Goal: Transaction & Acquisition: Purchase product/service

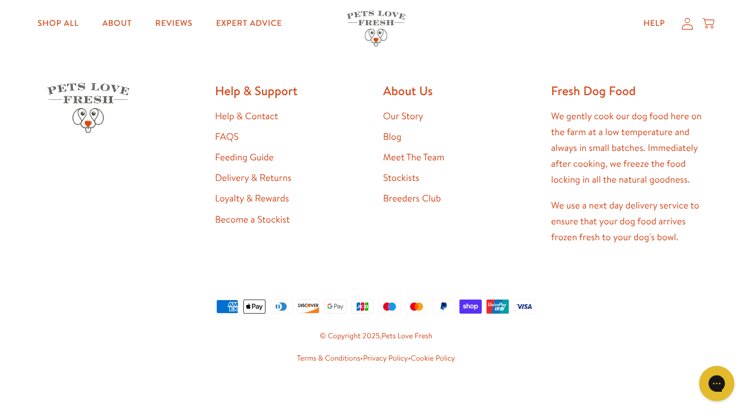
scroll to position [2282, 0]
click at [399, 113] on link "Our Story" at bounding box center [403, 116] width 41 height 13
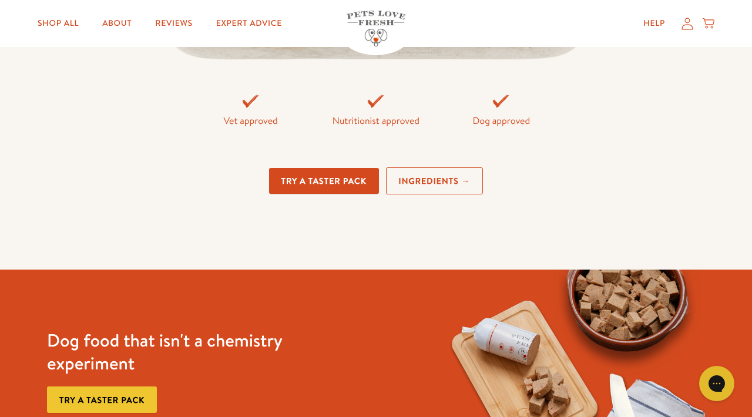
scroll to position [2668, 0]
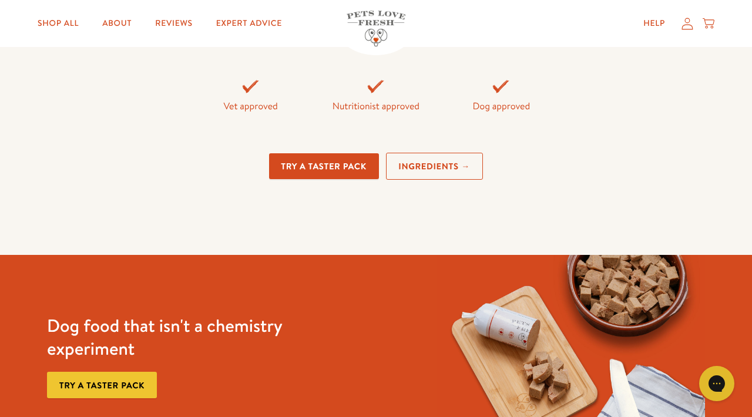
click at [446, 160] on link "Ingredients →" at bounding box center [434, 167] width 97 height 28
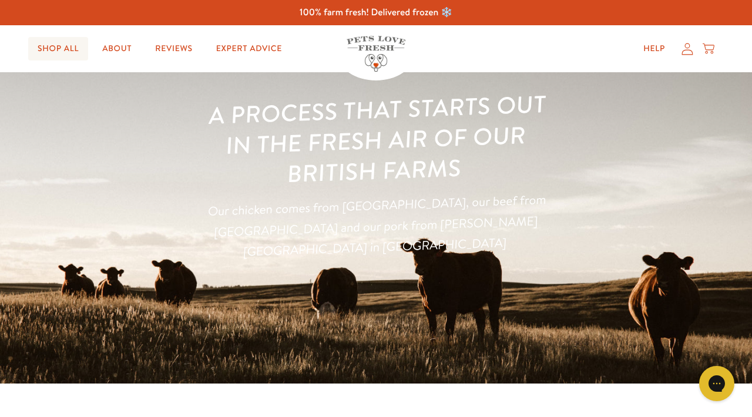
click at [60, 43] on link "Shop All" at bounding box center [58, 48] width 60 height 23
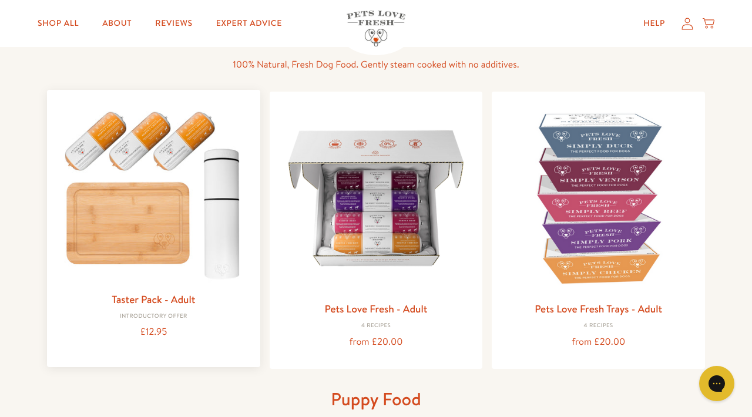
scroll to position [88, 0]
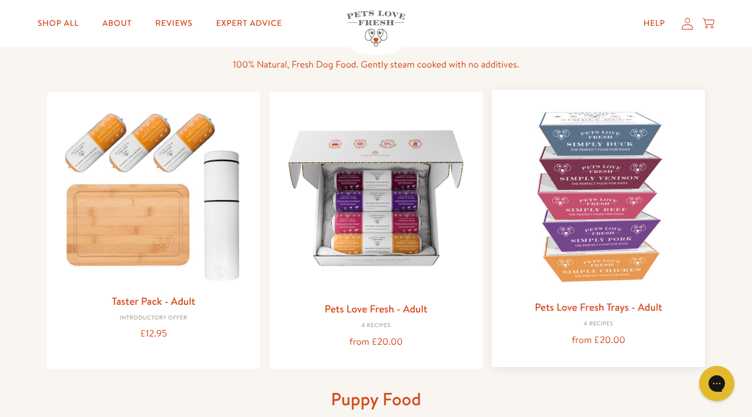
click at [588, 203] on img at bounding box center [598, 196] width 194 height 194
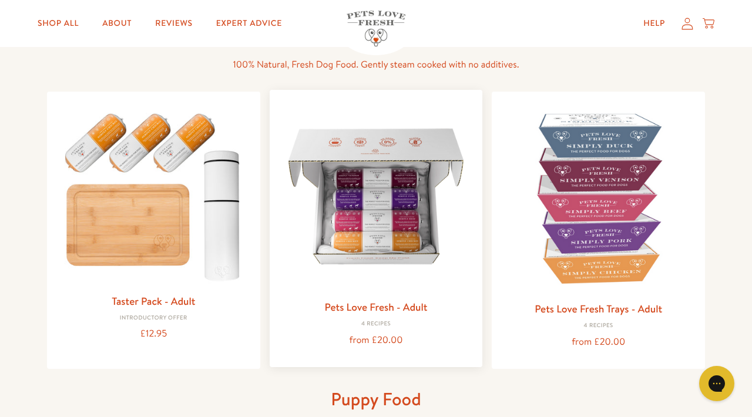
click at [388, 228] on img at bounding box center [376, 196] width 194 height 194
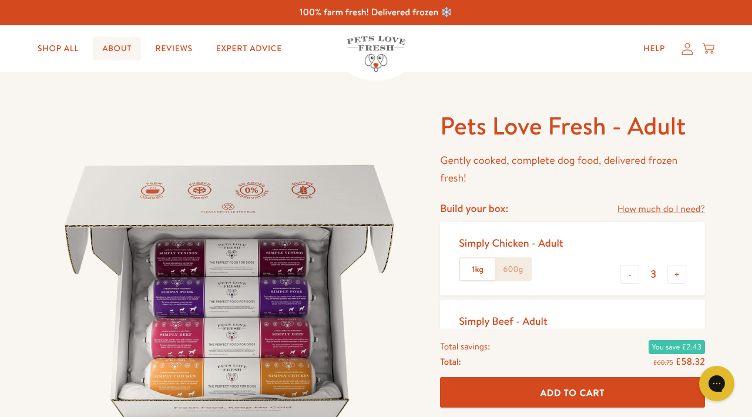
click at [123, 48] on link "About" at bounding box center [117, 48] width 48 height 23
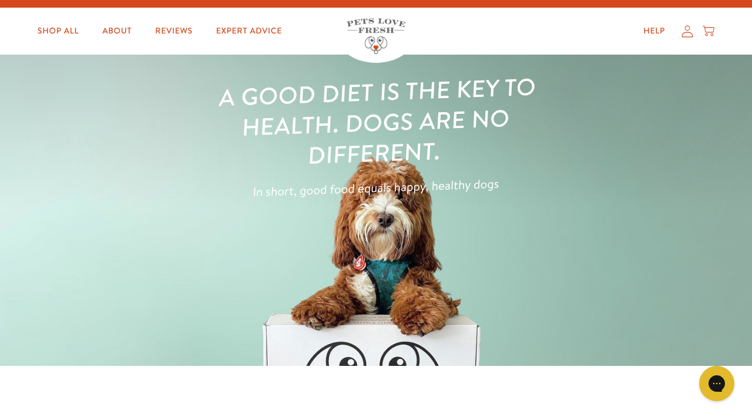
scroll to position [4, 0]
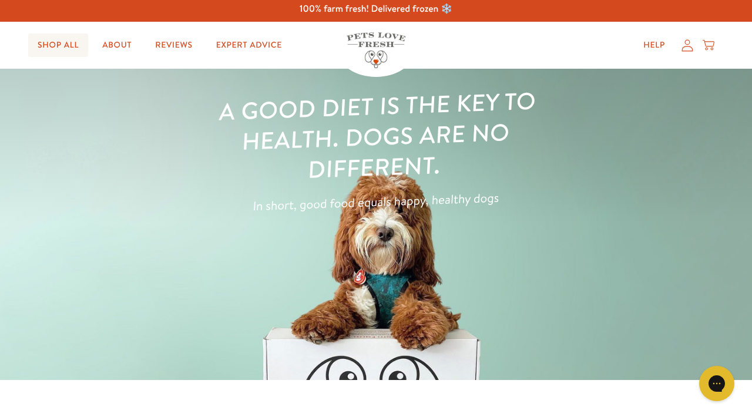
click at [65, 41] on link "Shop All" at bounding box center [58, 44] width 60 height 23
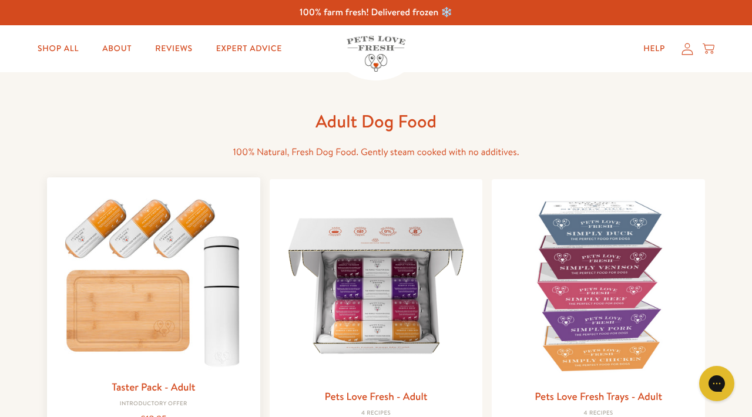
click at [134, 320] on img at bounding box center [153, 280] width 194 height 186
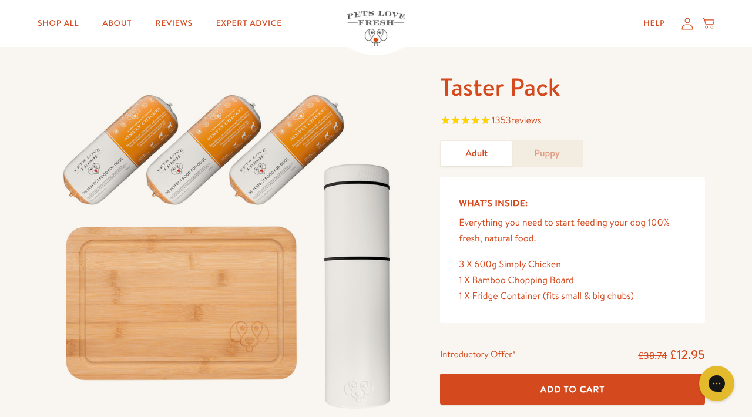
scroll to position [39, 0]
click at [124, 20] on link "About" at bounding box center [117, 23] width 48 height 23
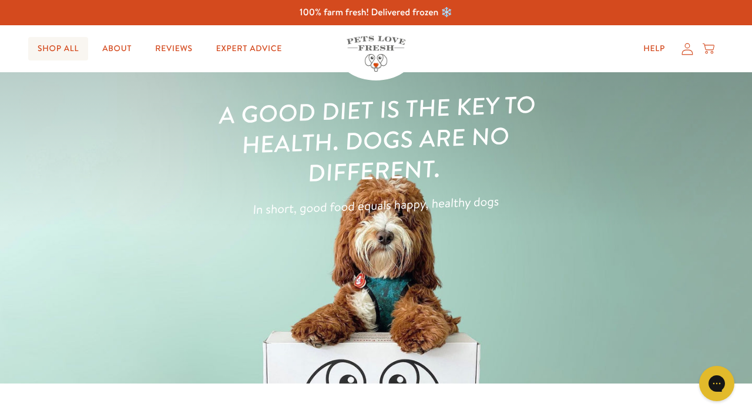
click at [53, 48] on link "Shop All" at bounding box center [58, 48] width 60 height 23
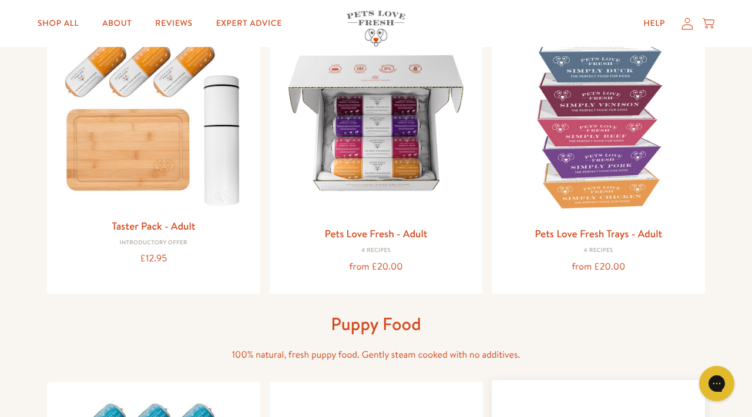
scroll to position [133, 0]
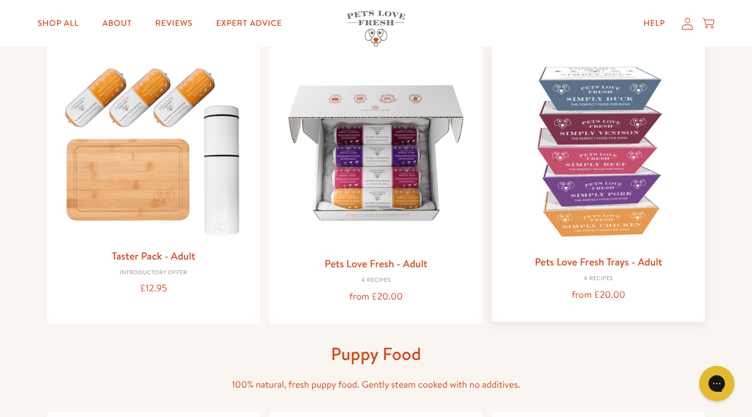
click at [604, 184] on img at bounding box center [598, 151] width 194 height 194
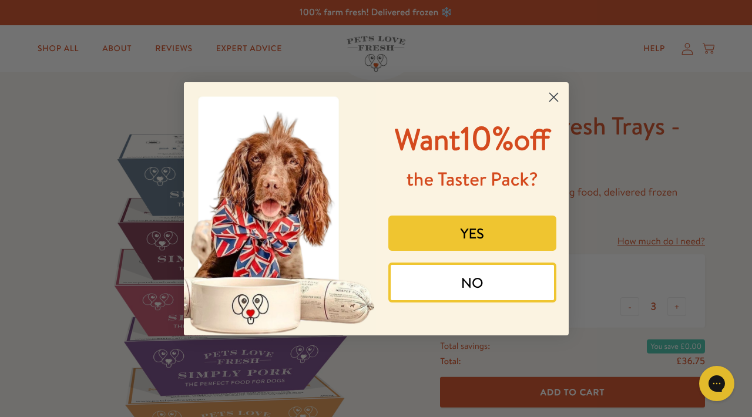
click at [458, 251] on button "YES" at bounding box center [472, 233] width 168 height 35
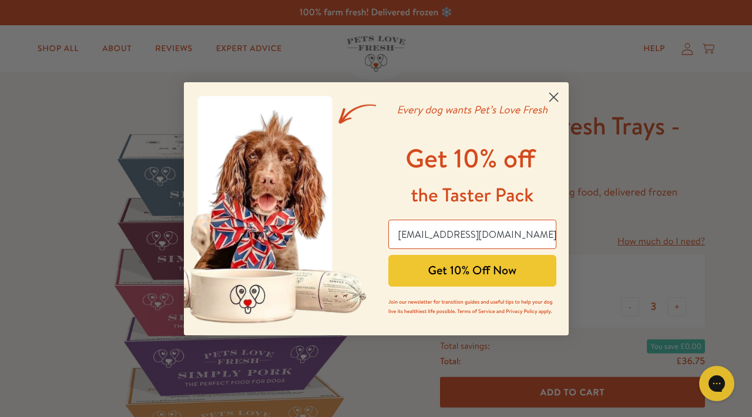
type input "bishib@me.com"
click at [454, 278] on button "Get 10% Off Now" at bounding box center [472, 271] width 168 height 32
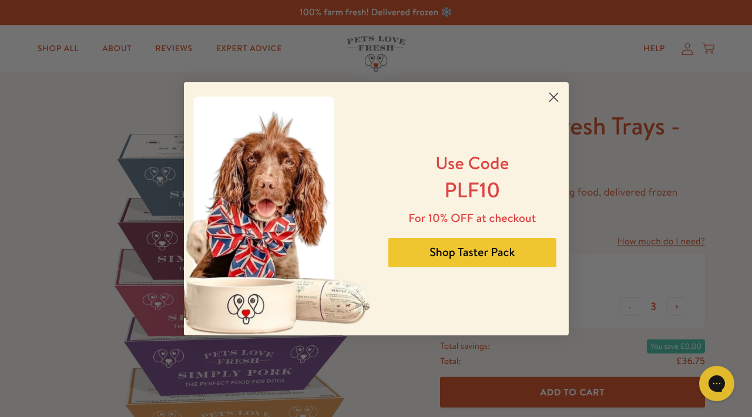
click at [450, 260] on button "Shop Taster Pack" at bounding box center [472, 252] width 168 height 29
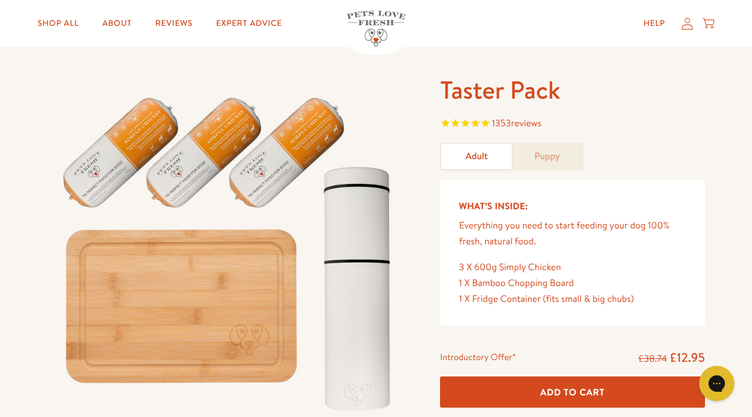
scroll to position [36, 0]
click at [542, 163] on link "Puppy" at bounding box center [547, 156] width 70 height 25
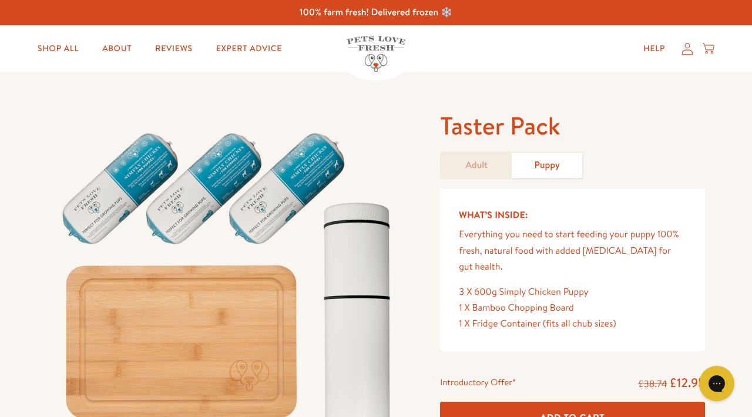
click at [472, 181] on form "Taster Pack Adult Puppy What’s Inside: Everything you need to start feeding you…" at bounding box center [572, 307] width 265 height 395
click at [473, 174] on link "Adult" at bounding box center [476, 165] width 70 height 25
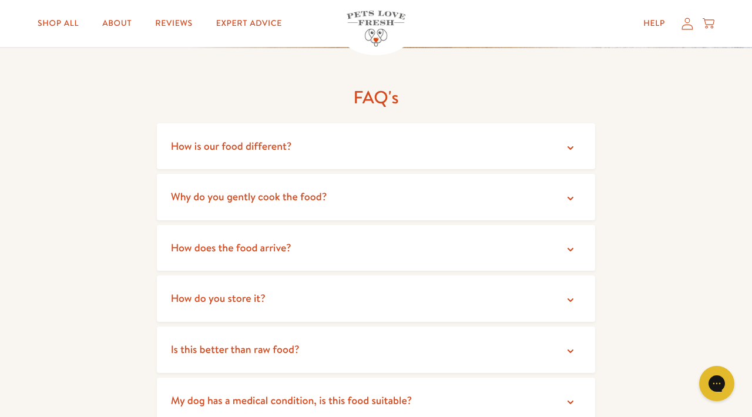
scroll to position [2063, 0]
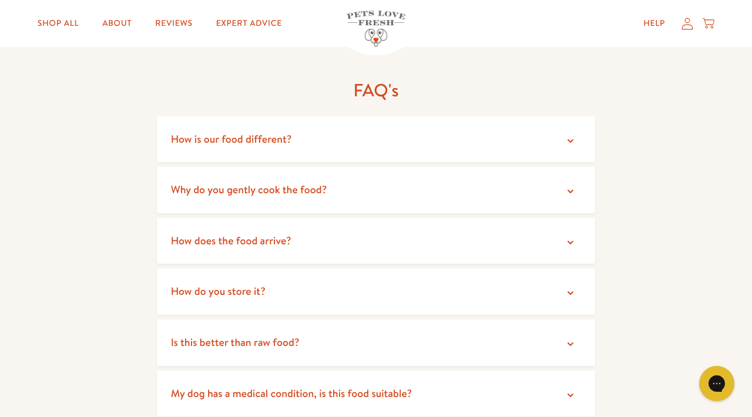
click at [570, 342] on icon at bounding box center [570, 344] width 6 height 4
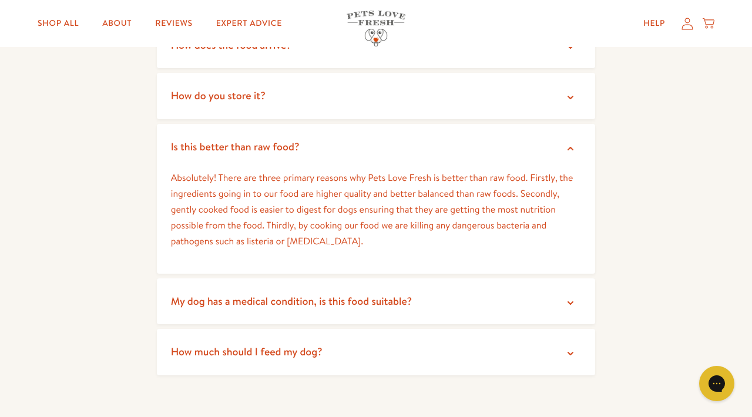
scroll to position [2261, 0]
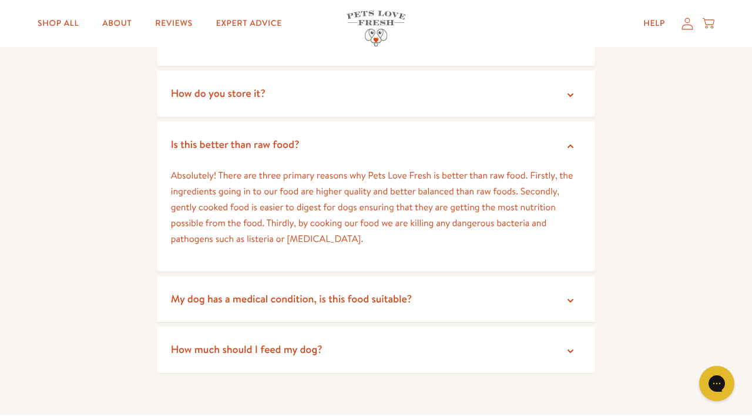
click at [573, 299] on icon at bounding box center [570, 301] width 6 height 4
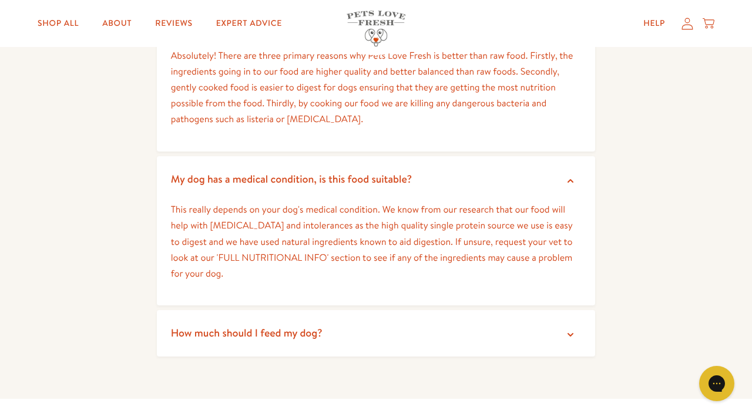
scroll to position [2411, 0]
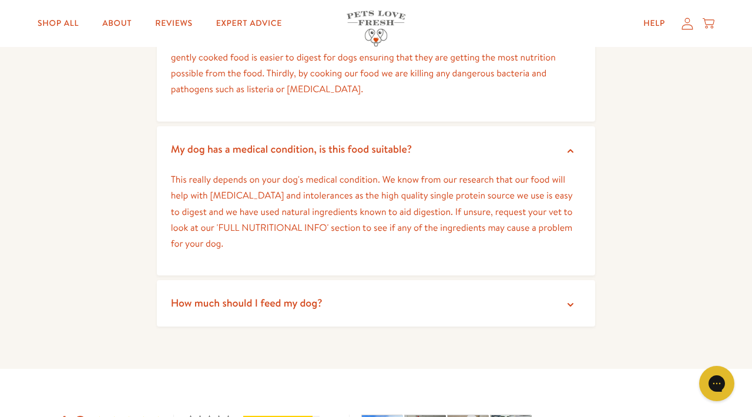
click at [571, 296] on summary "How much should I feed my dog?" at bounding box center [376, 303] width 439 height 46
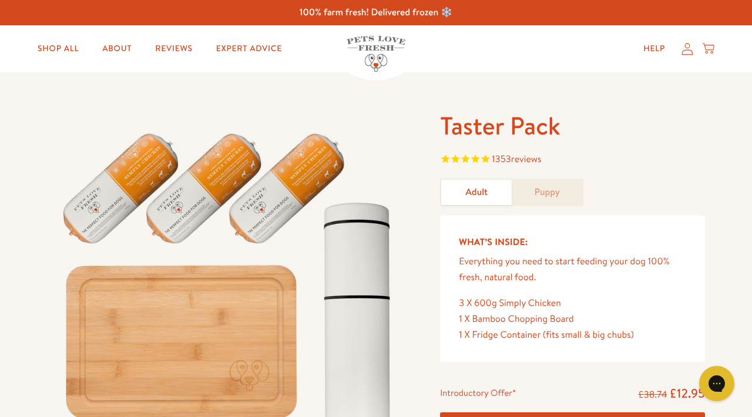
scroll to position [0, 0]
click at [62, 52] on link "Shop All" at bounding box center [58, 48] width 60 height 23
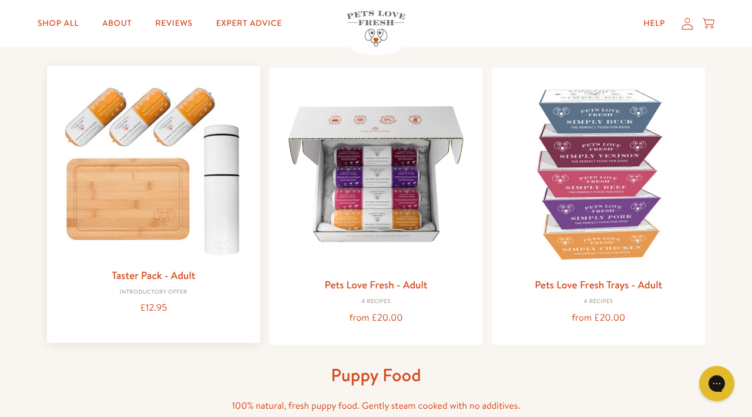
scroll to position [114, 0]
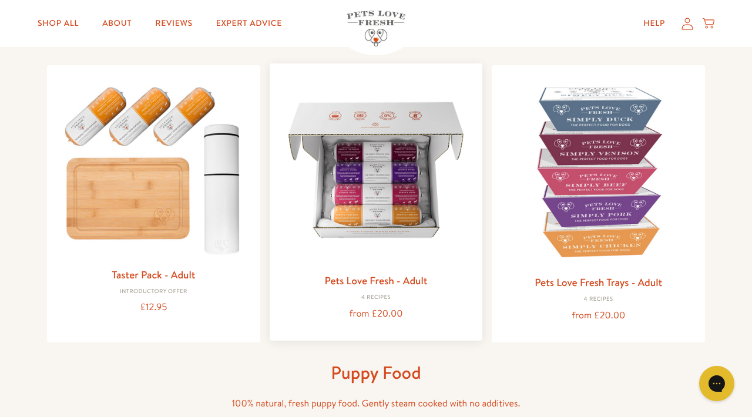
click at [401, 177] on img at bounding box center [376, 170] width 194 height 194
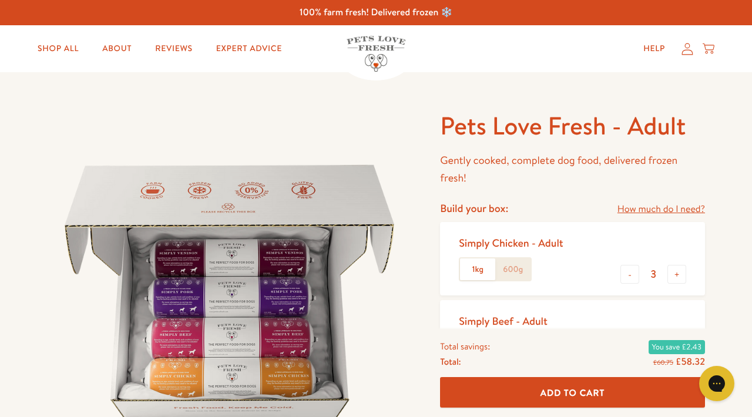
click at [477, 273] on label "1kg" at bounding box center [477, 269] width 35 height 22
click at [0, 0] on input "1kg" at bounding box center [0, 0] width 0 height 0
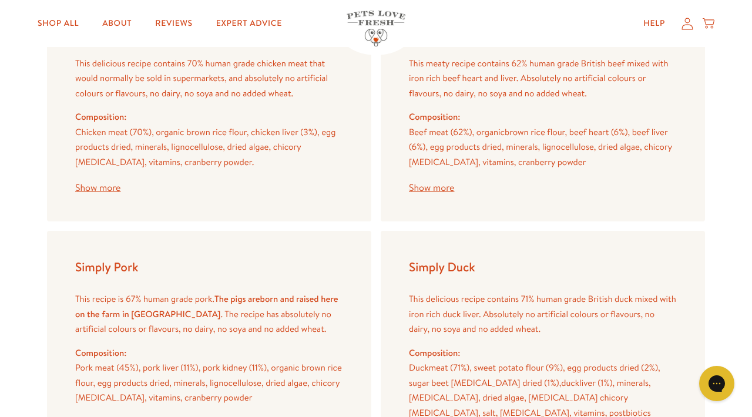
scroll to position [1476, 0]
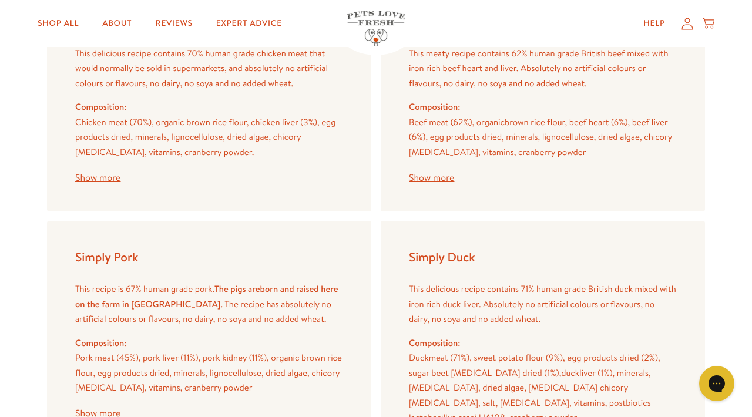
click at [443, 173] on button "Show more" at bounding box center [431, 177] width 45 height 9
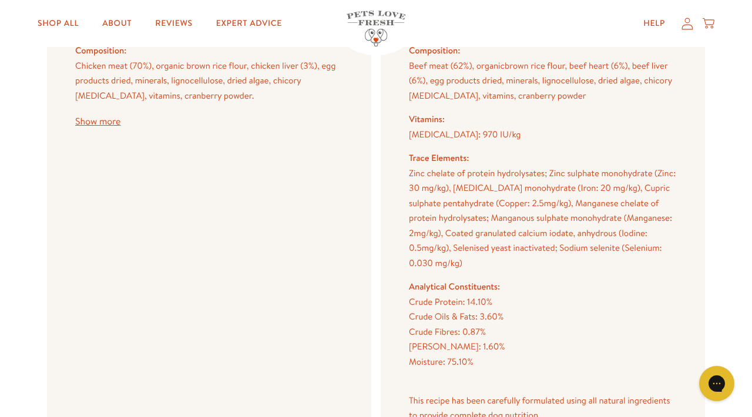
scroll to position [1532, 0]
click at [99, 117] on button "Show more" at bounding box center [97, 121] width 45 height 9
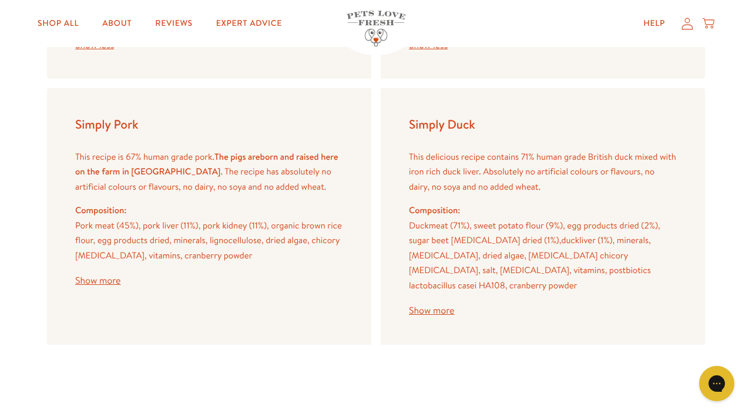
scroll to position [1957, 0]
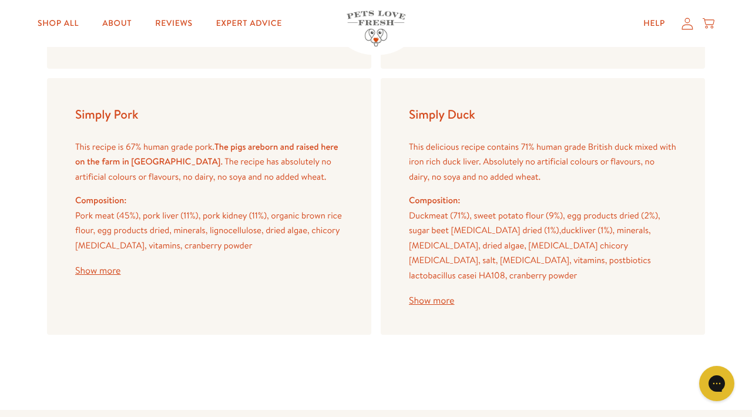
click at [92, 266] on button "Show more" at bounding box center [97, 270] width 45 height 9
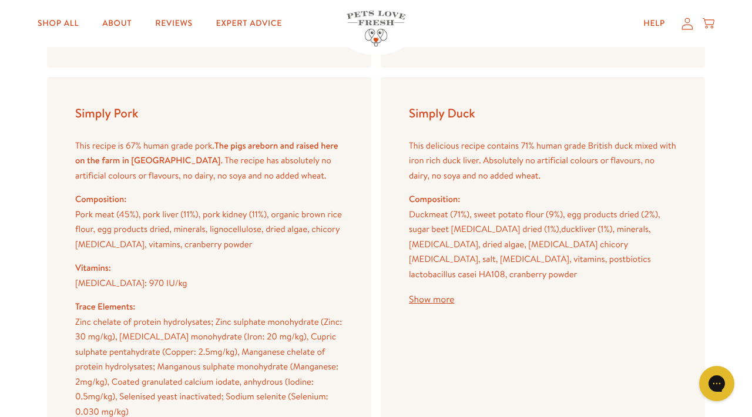
scroll to position [1941, 0]
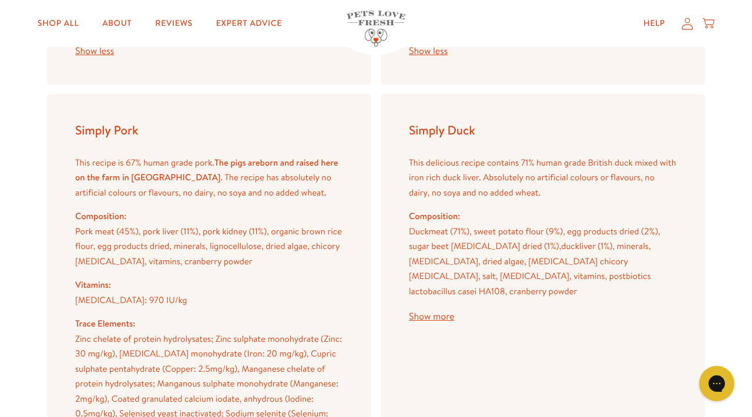
click at [438, 312] on button "Show more" at bounding box center [431, 316] width 45 height 9
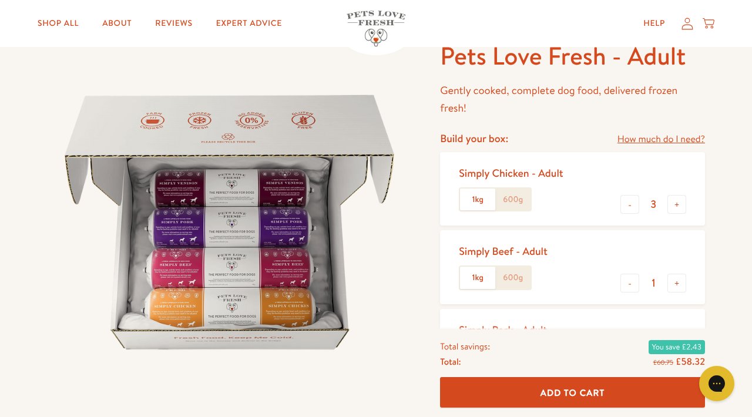
scroll to position [78, 0]
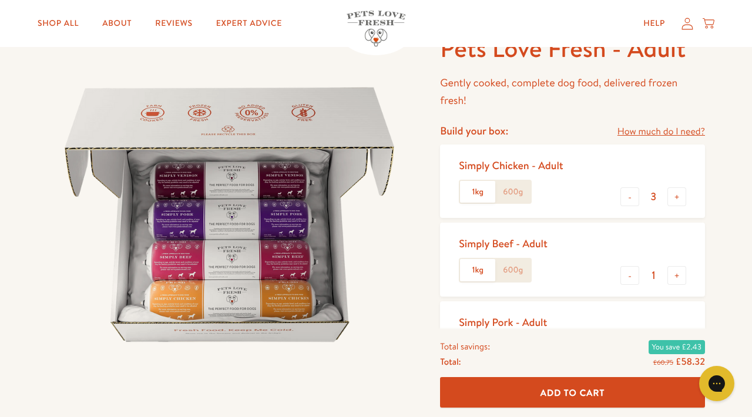
click at [671, 135] on link "How much do I need?" at bounding box center [661, 132] width 88 height 16
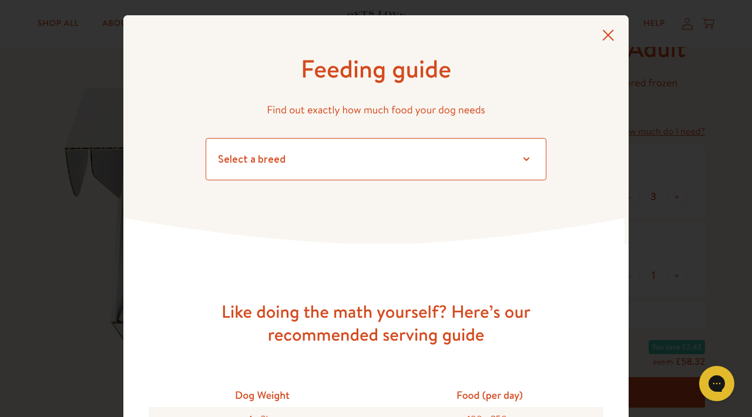
select select "30"
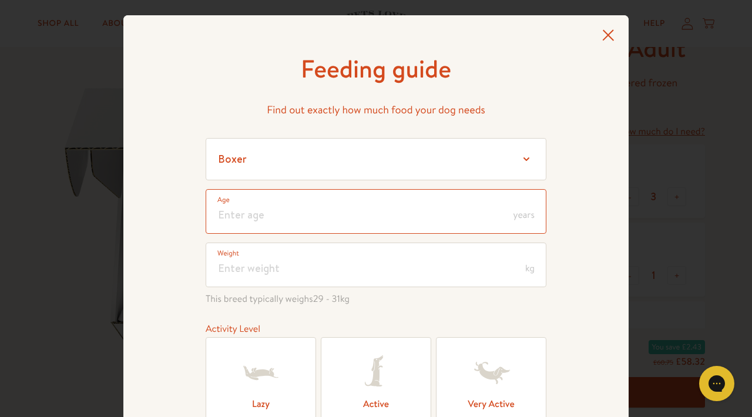
click at [254, 216] on input "number" at bounding box center [376, 211] width 341 height 45
type input "7"
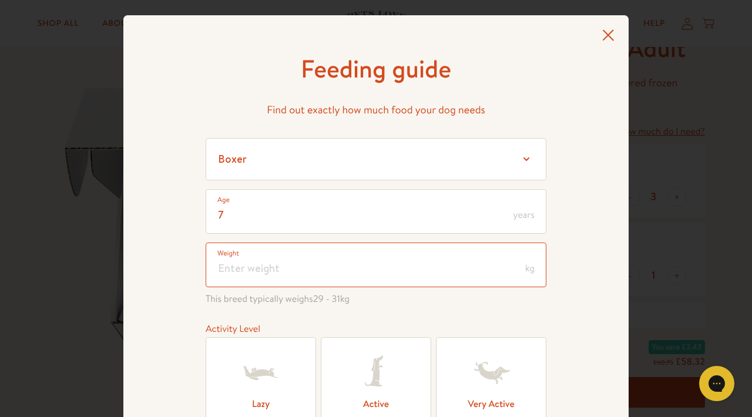
click at [227, 282] on input "number" at bounding box center [376, 265] width 341 height 45
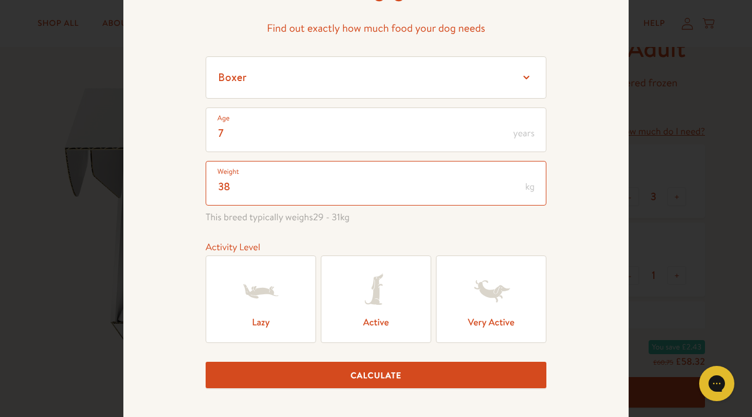
scroll to position [108, 0]
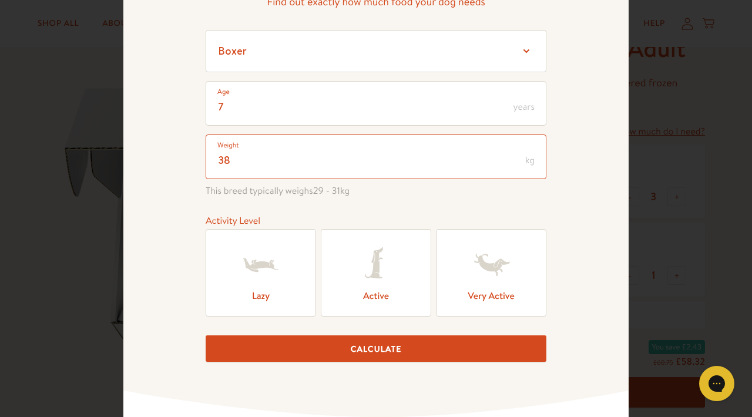
type input "38"
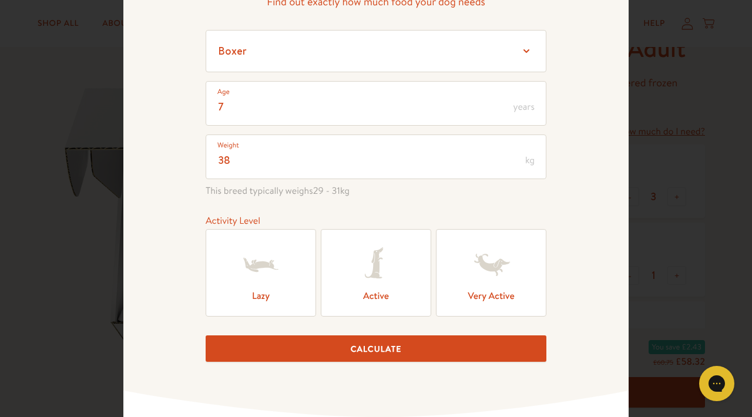
click at [375, 288] on icon at bounding box center [375, 264] width 47 height 47
click at [0, 0] on input "Active" at bounding box center [0, 0] width 0 height 0
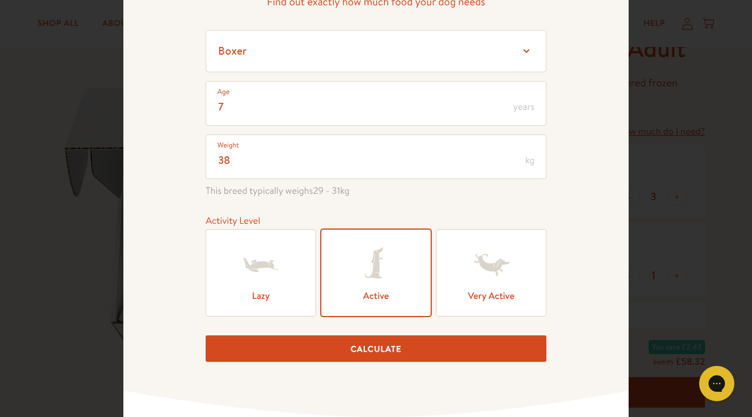
click at [375, 356] on button "Calculate" at bounding box center [376, 348] width 341 height 26
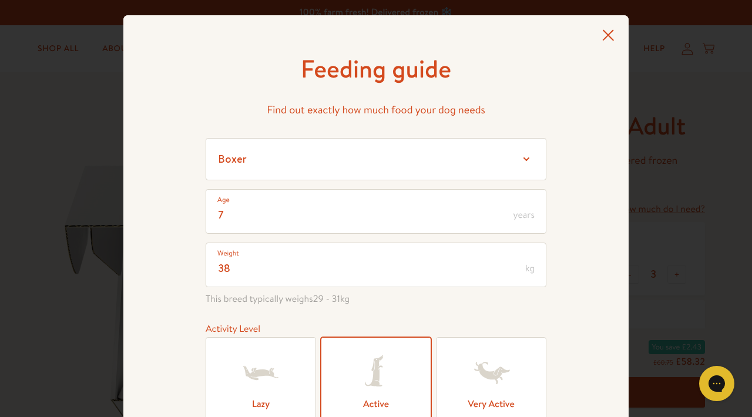
scroll to position [0, 0]
click at [604, 41] on icon at bounding box center [608, 35] width 12 height 12
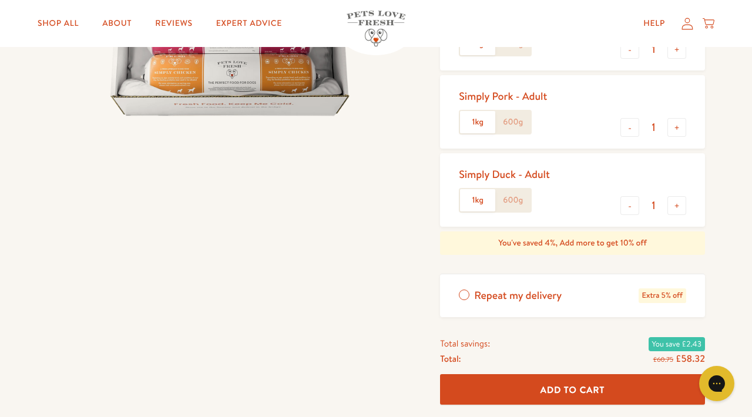
scroll to position [302, 0]
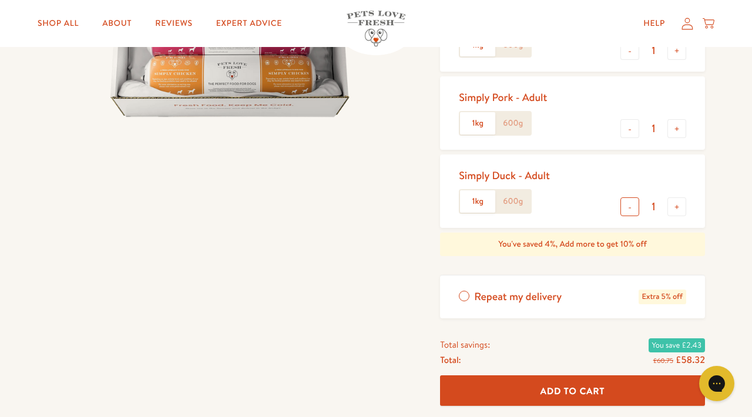
click at [630, 203] on button "-" at bounding box center [629, 206] width 19 height 19
type input "0"
click at [631, 125] on button "-" at bounding box center [629, 128] width 19 height 19
type input "0"
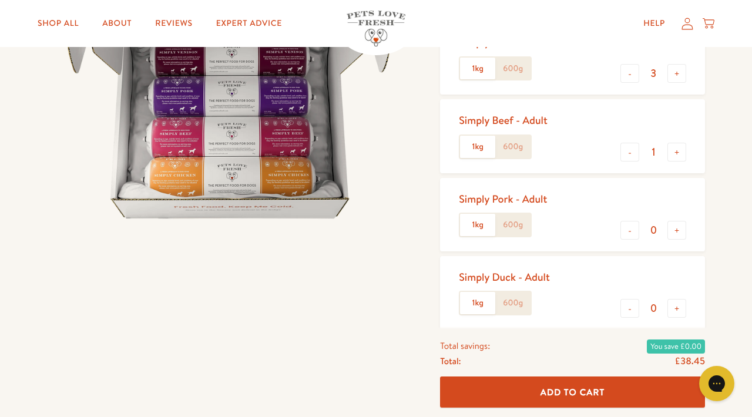
scroll to position [203, 0]
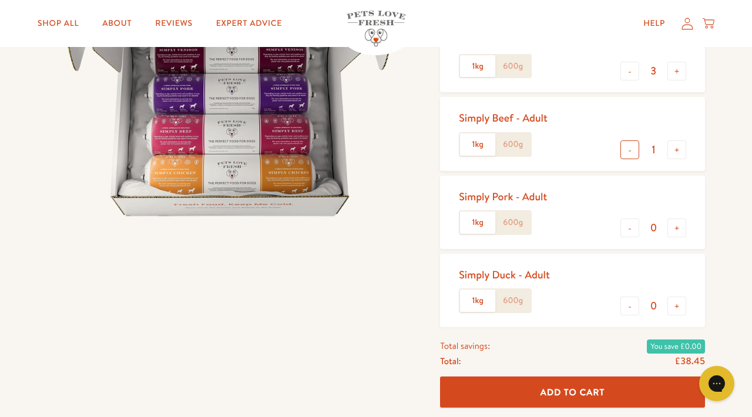
click at [627, 150] on button "-" at bounding box center [629, 149] width 19 height 19
type input "0"
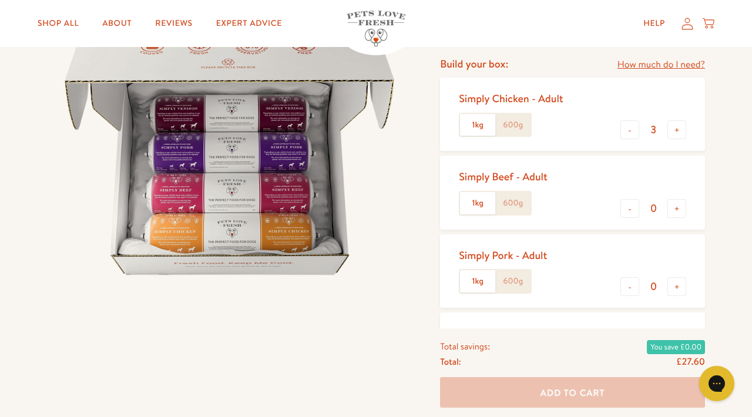
scroll to position [137, 0]
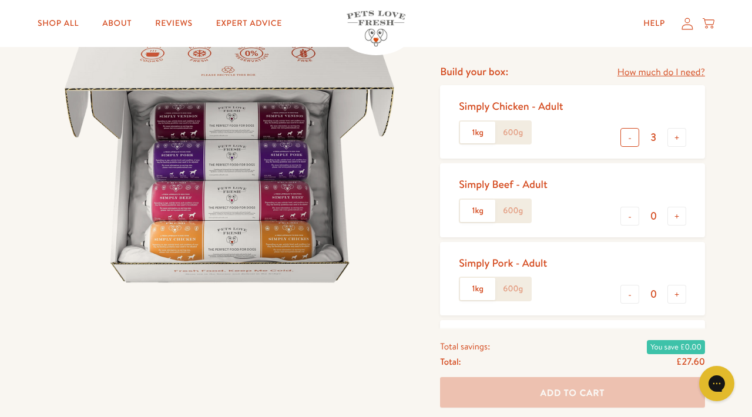
click at [633, 137] on button "-" at bounding box center [629, 137] width 19 height 19
type input "1"
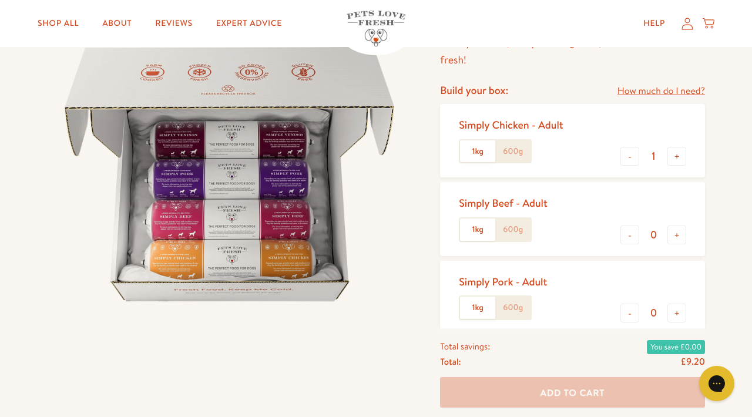
scroll to position [108, 0]
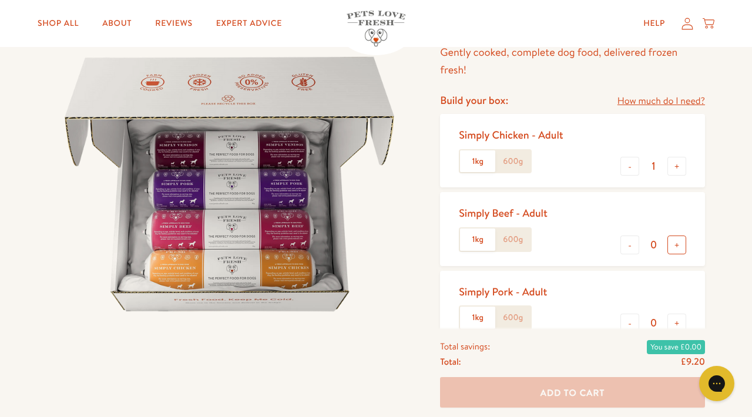
click at [673, 242] on button "+" at bounding box center [676, 245] width 19 height 19
type input "1"
click at [628, 167] on button "-" at bounding box center [629, 166] width 19 height 19
type input "0"
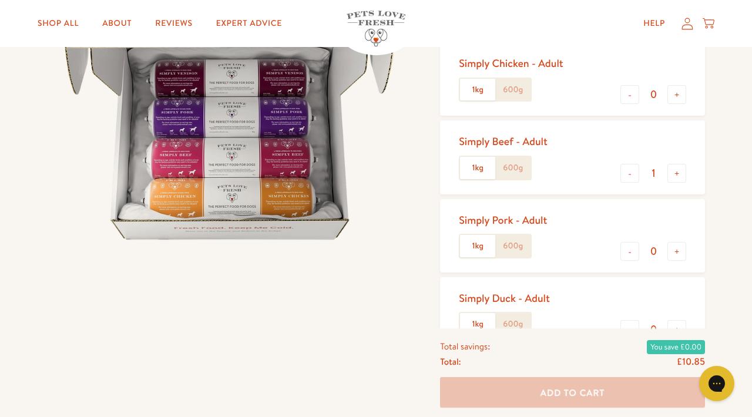
scroll to position [180, 0]
click at [675, 253] on button "+" at bounding box center [676, 250] width 19 height 19
type input "1"
click at [626, 170] on button "-" at bounding box center [629, 172] width 19 height 19
type input "0"
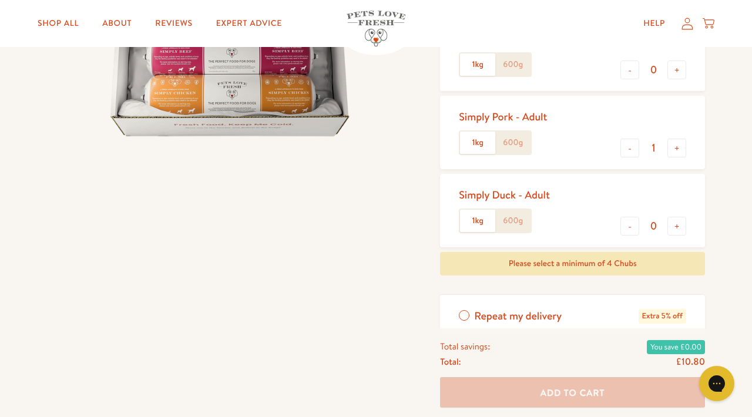
scroll to position [286, 0]
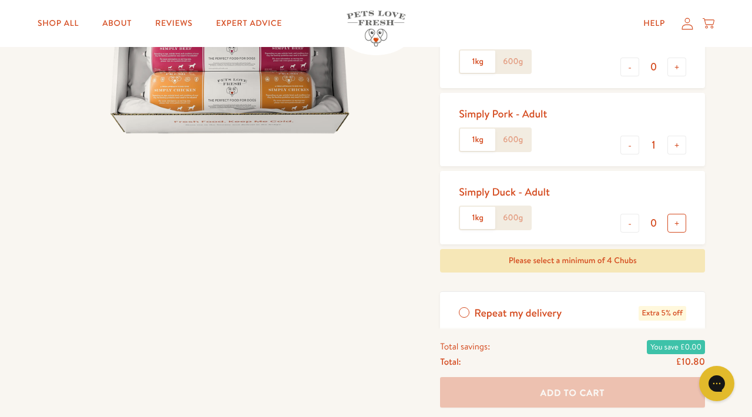
click at [675, 224] on button "+" at bounding box center [676, 223] width 19 height 19
type input "1"
click at [623, 137] on button "-" at bounding box center [629, 145] width 19 height 19
type input "0"
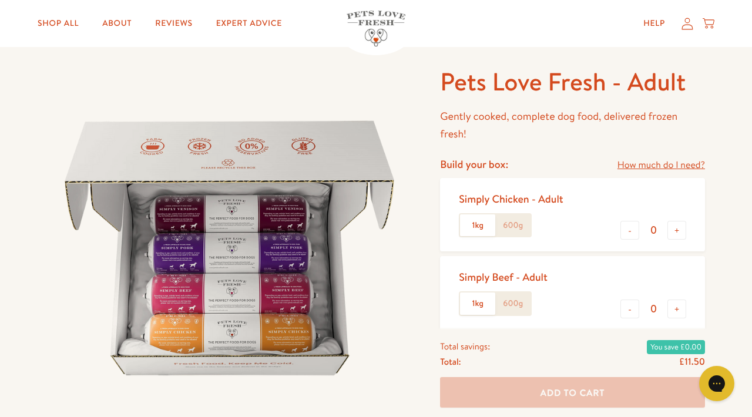
scroll to position [43, 0]
